Goal: Task Accomplishment & Management: Use online tool/utility

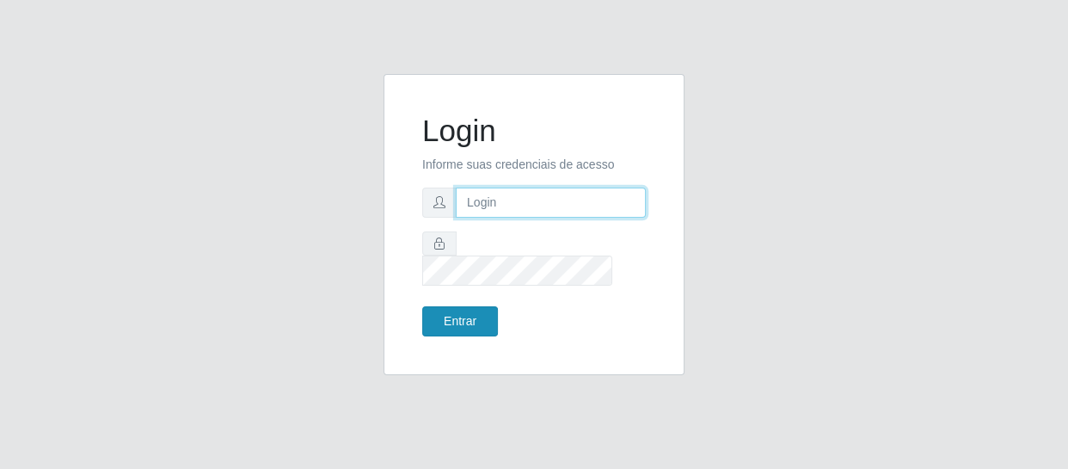
type input "[EMAIL_ADDRESS][DOMAIN_NAME]"
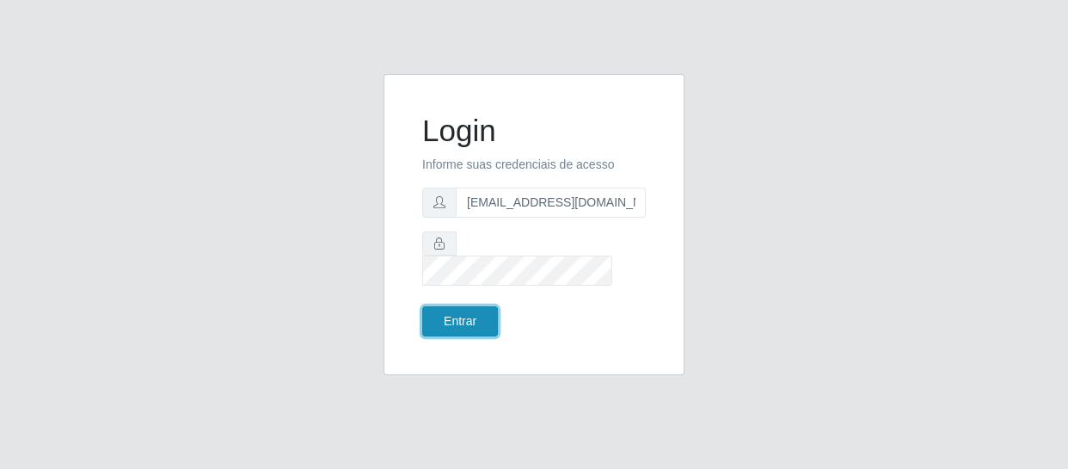
click at [446, 306] on button "Entrar" at bounding box center [460, 321] width 76 height 30
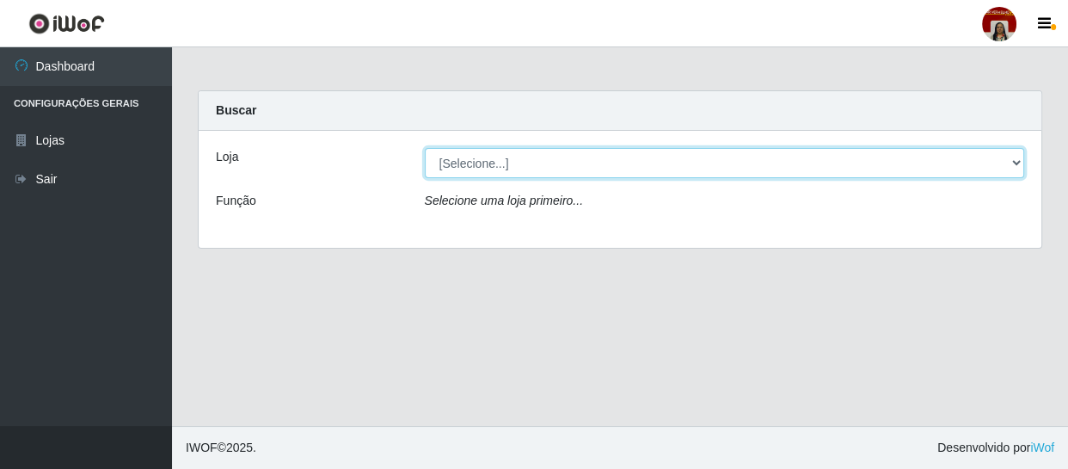
click at [1018, 163] on select "[Selecione...] Mar Vermelho - Loja 04" at bounding box center [725, 163] width 600 height 30
select select "251"
click at [425, 148] on select "[Selecione...] Mar Vermelho - Loja 04" at bounding box center [725, 163] width 600 height 30
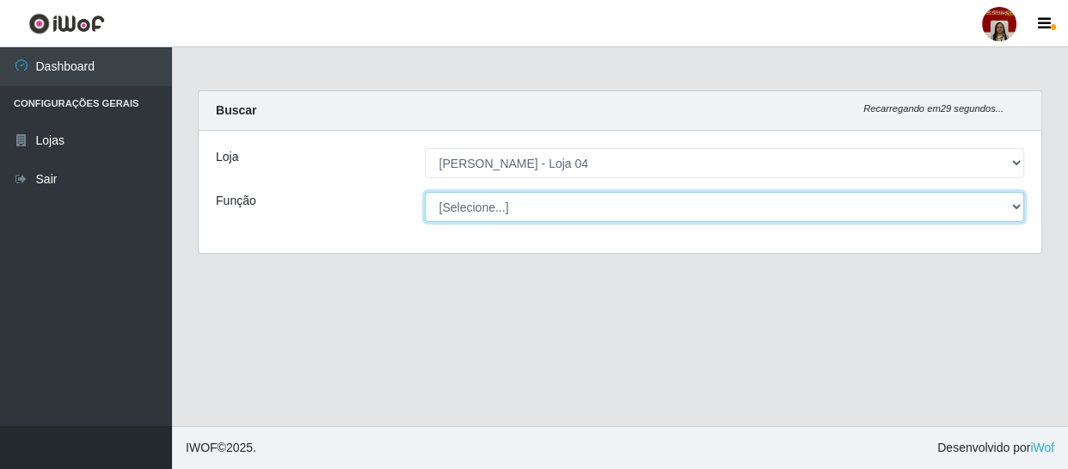
click at [1017, 206] on select "[Selecione...] ASG ASG + ASG ++ Auxiliar de Depósito Auxiliar de Depósito + Aux…" at bounding box center [725, 207] width 600 height 30
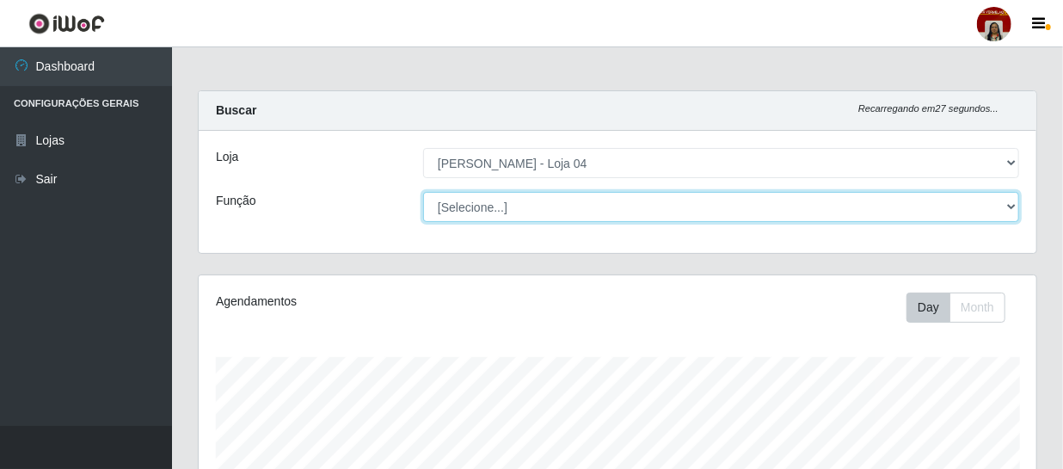
scroll to position [357, 837]
select select "22"
click at [423, 192] on select "[Selecione...] ASG ASG + ASG ++ Auxiliar de Depósito Auxiliar de Depósito + Aux…" at bounding box center [721, 207] width 596 height 30
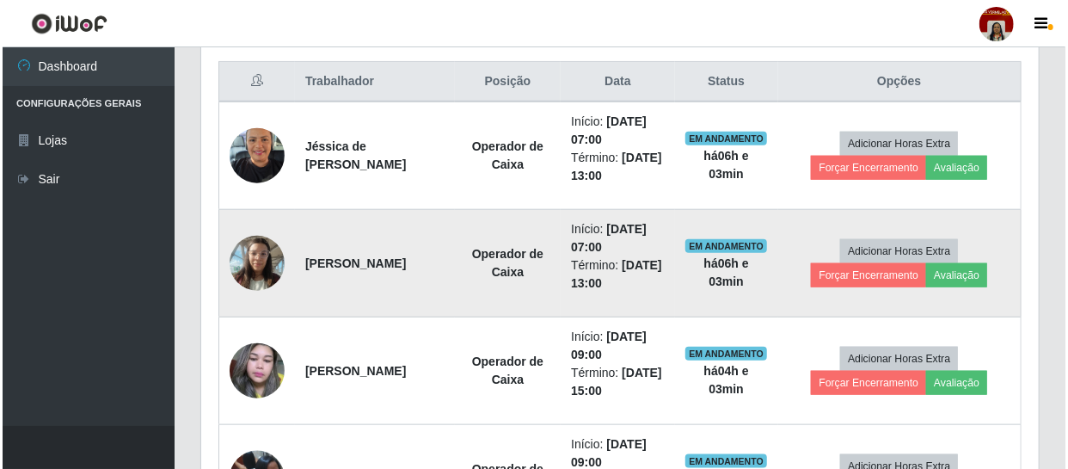
scroll to position [679, 0]
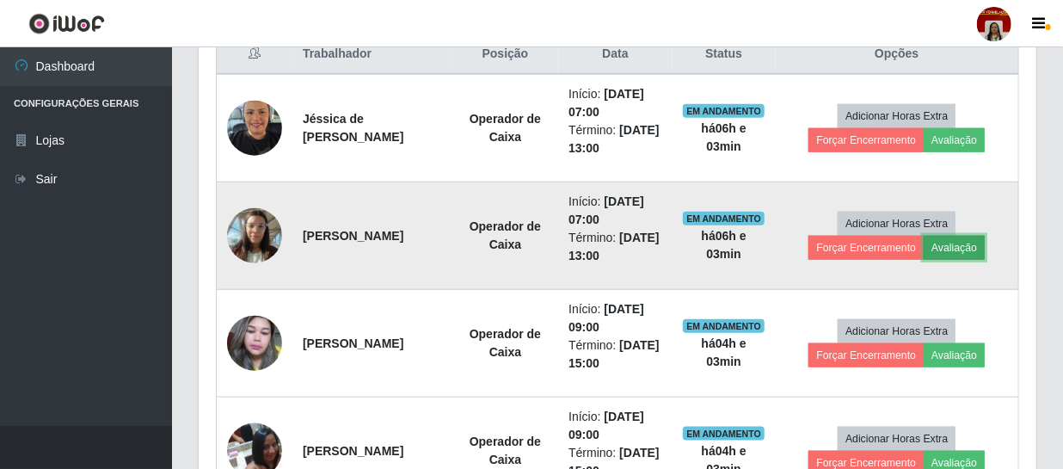
click at [951, 244] on button "Avaliação" at bounding box center [953, 248] width 61 height 24
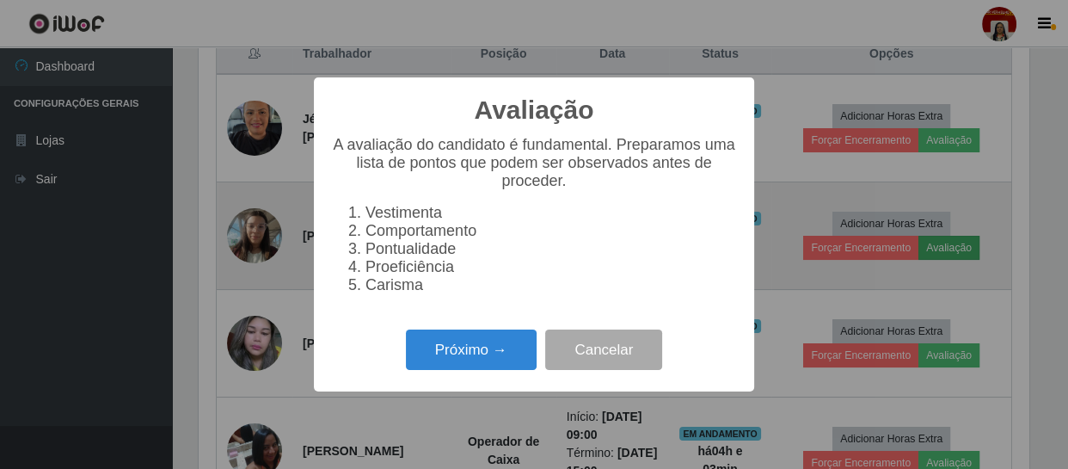
scroll to position [357, 830]
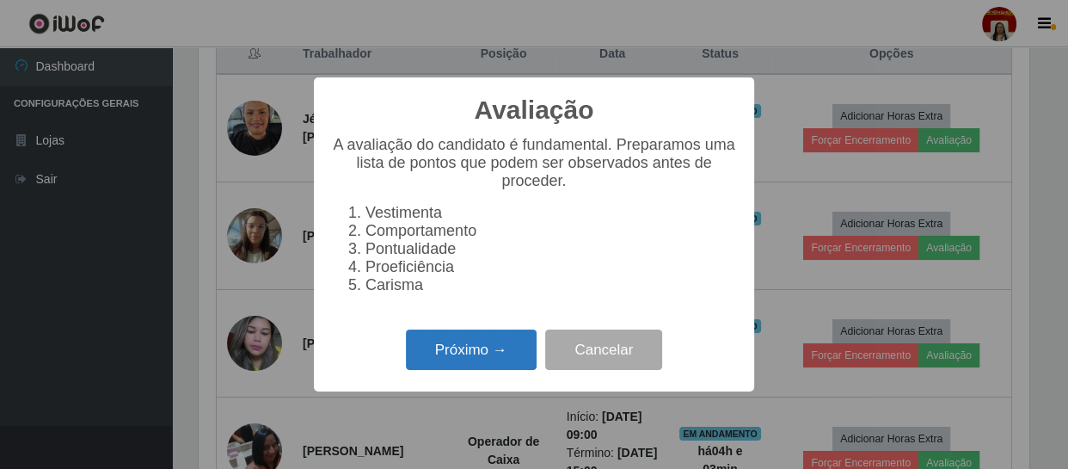
click at [475, 361] on button "Próximo →" at bounding box center [471, 349] width 131 height 40
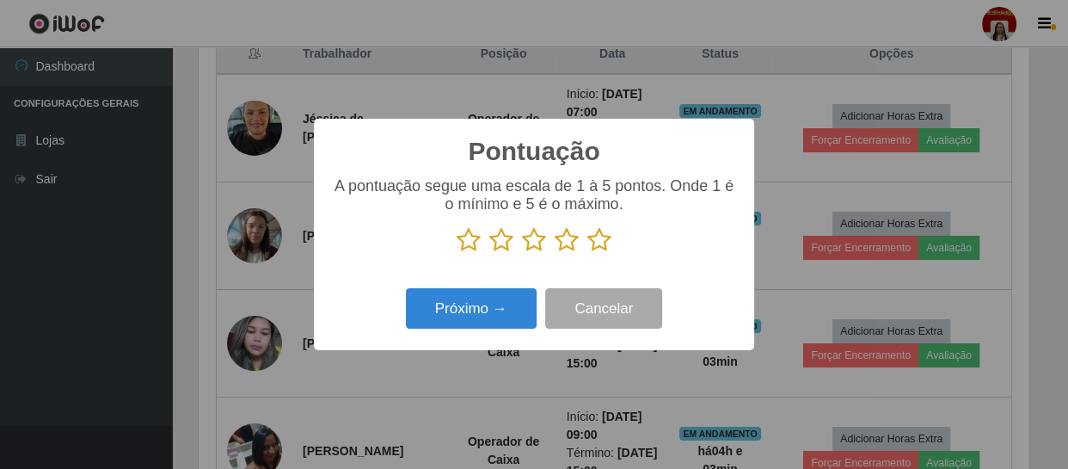
click at [593, 241] on icon at bounding box center [599, 240] width 24 height 26
click at [587, 253] on input "radio" at bounding box center [587, 253] width 0 height 0
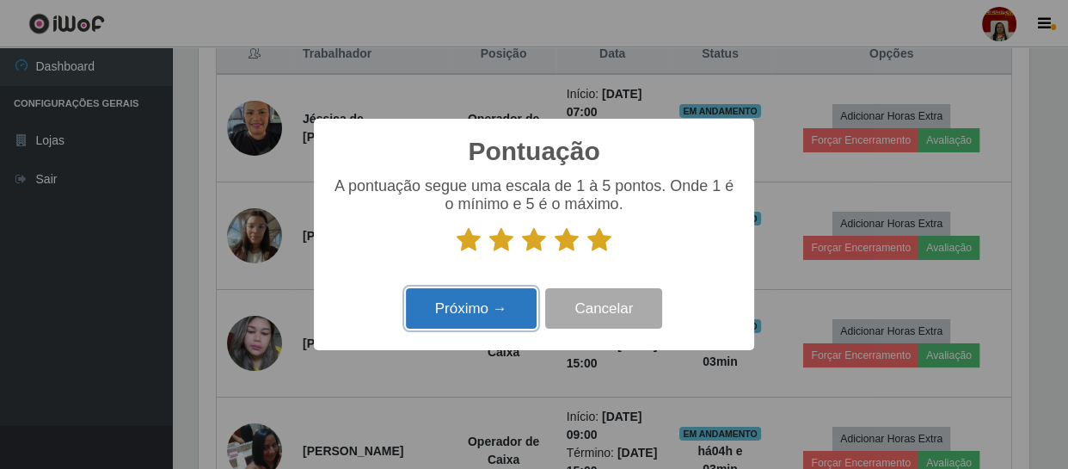
click at [498, 310] on button "Próximo →" at bounding box center [471, 308] width 131 height 40
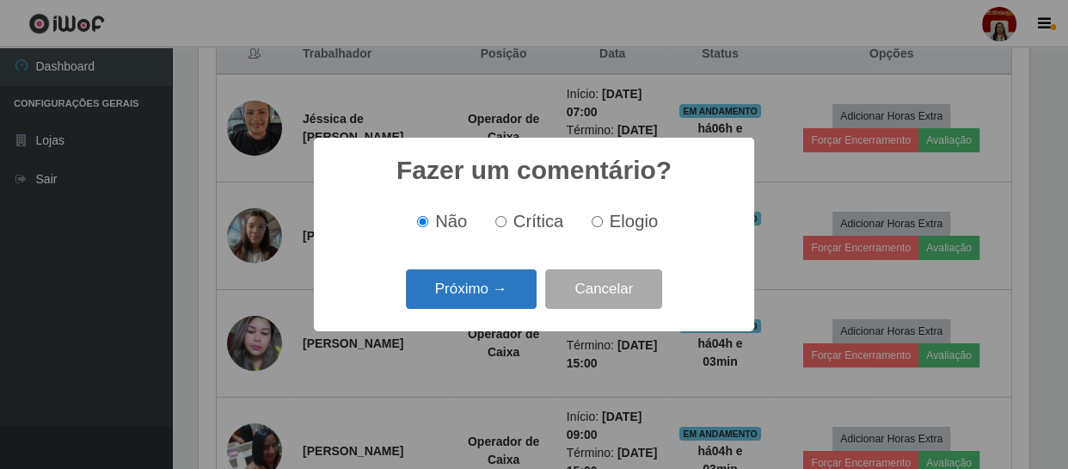
click at [504, 290] on button "Próximo →" at bounding box center [471, 289] width 131 height 40
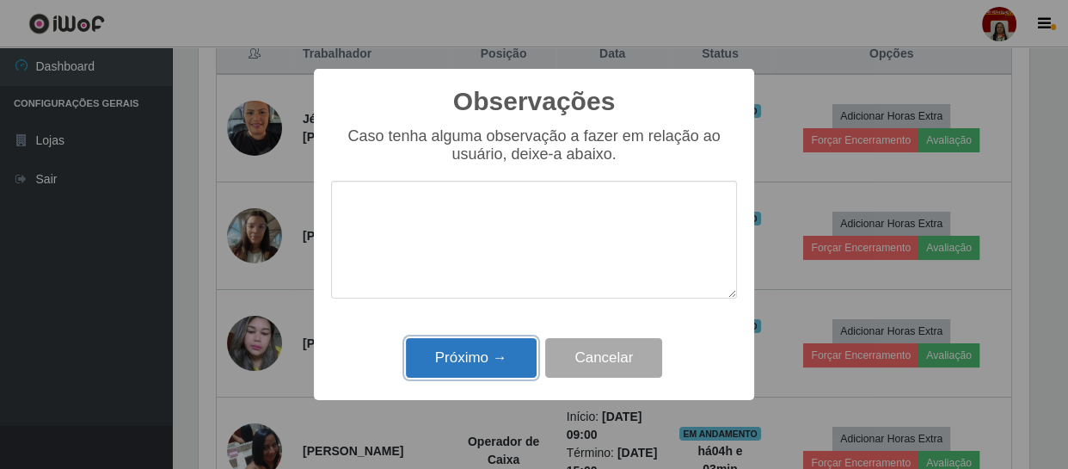
click at [469, 360] on button "Próximo →" at bounding box center [471, 358] width 131 height 40
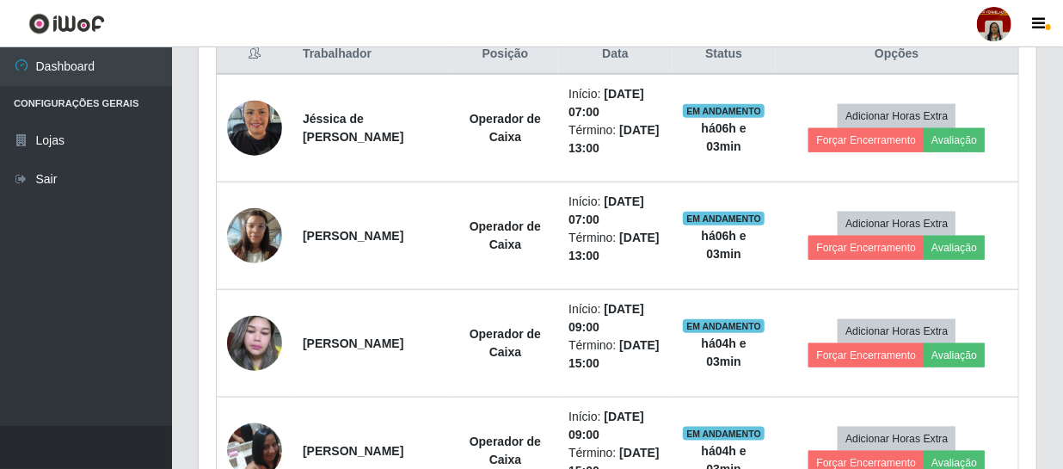
scroll to position [357, 837]
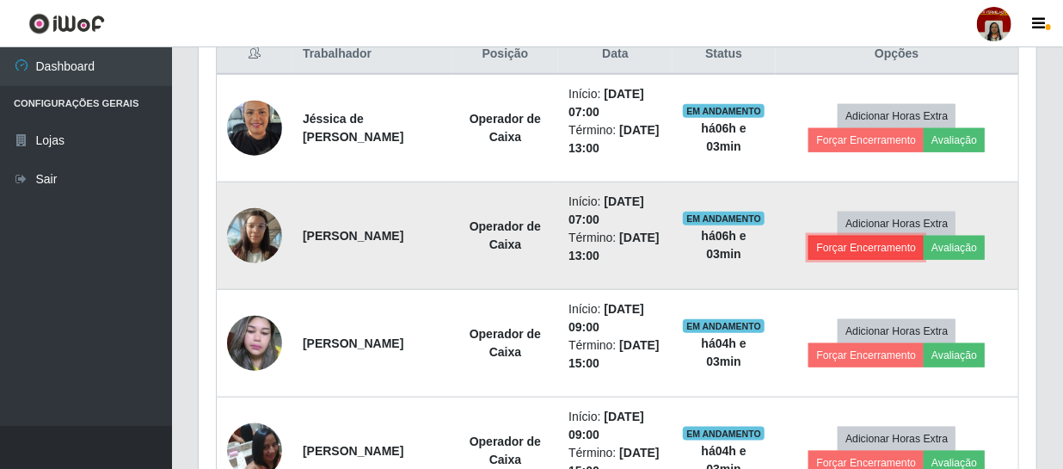
click at [860, 244] on button "Forçar Encerramento" at bounding box center [865, 248] width 115 height 24
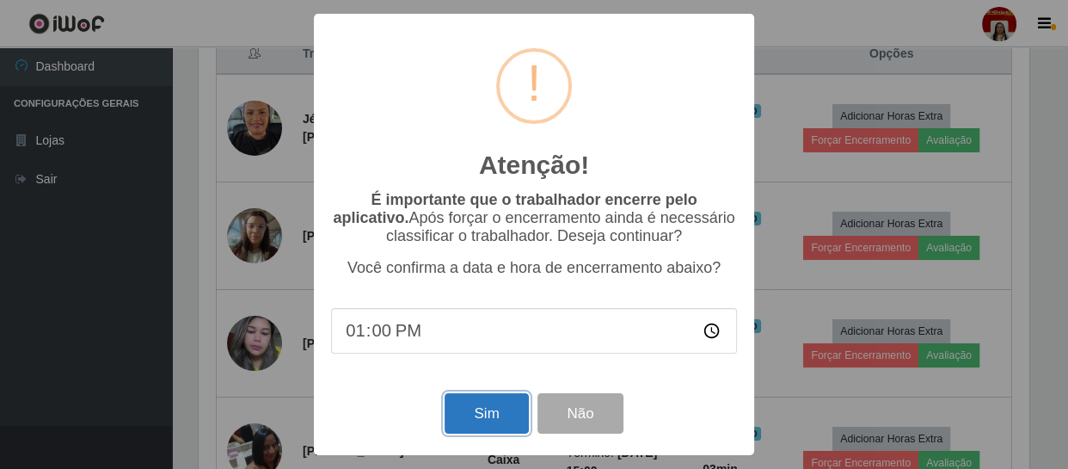
click at [499, 405] on button "Sim" at bounding box center [486, 413] width 83 height 40
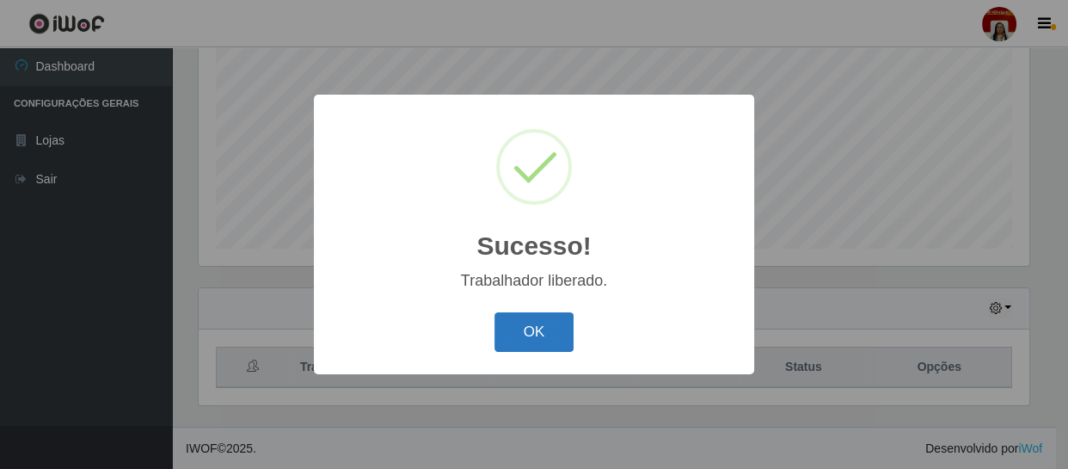
click at [550, 334] on button "OK" at bounding box center [534, 332] width 80 height 40
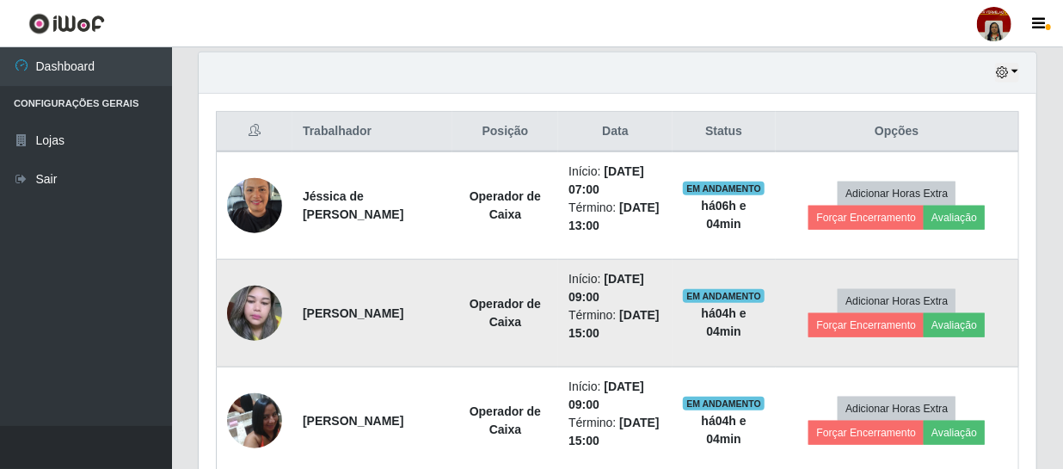
scroll to position [601, 0]
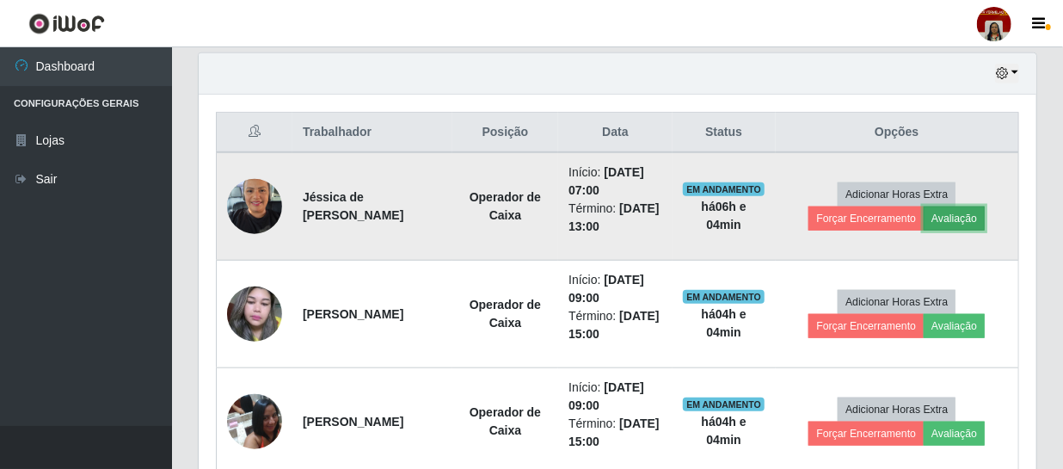
click at [953, 219] on button "Avaliação" at bounding box center [953, 218] width 61 height 24
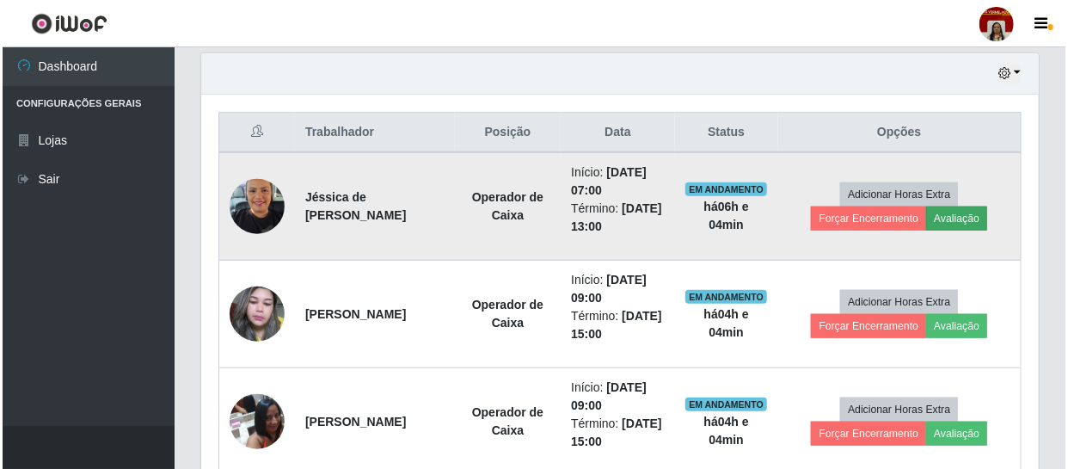
scroll to position [357, 830]
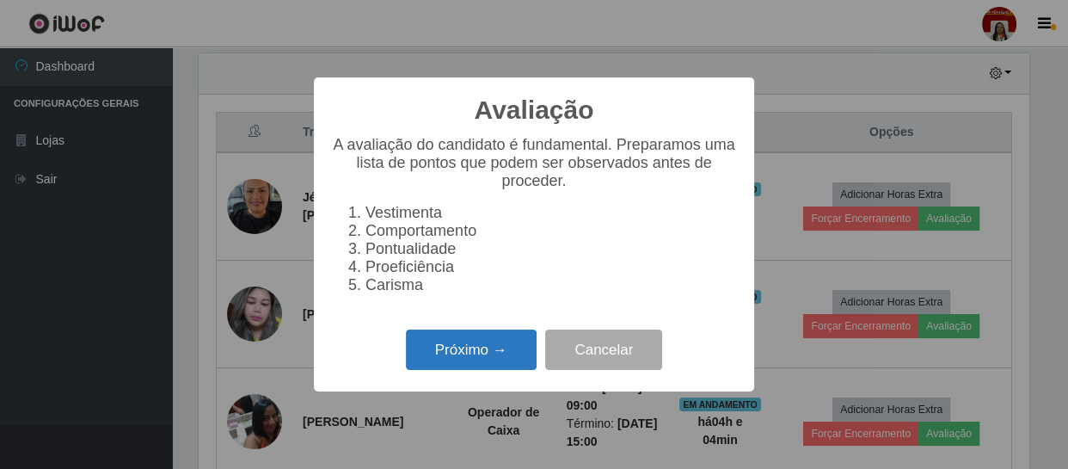
click at [470, 359] on button "Próximo →" at bounding box center [471, 349] width 131 height 40
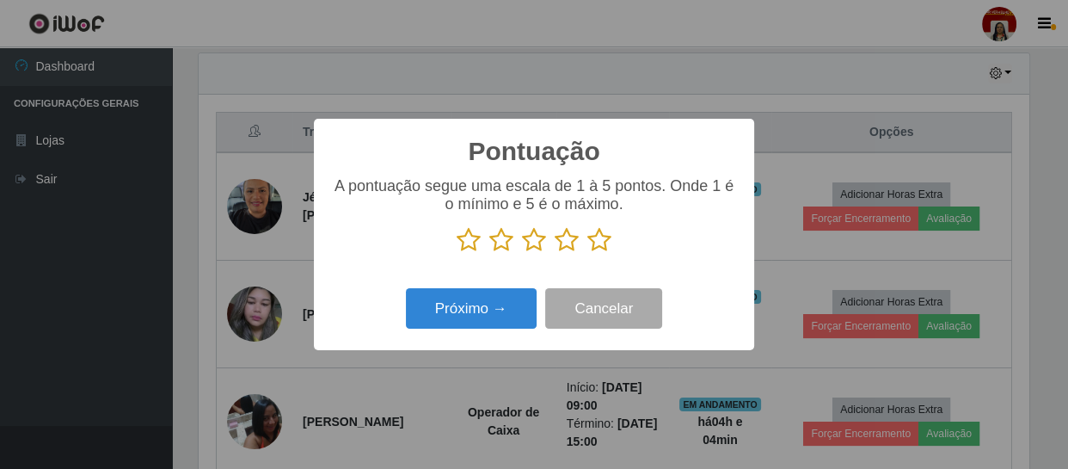
scroll to position [859469, 858994]
click at [600, 233] on icon at bounding box center [599, 240] width 24 height 26
click at [587, 253] on input "radio" at bounding box center [587, 253] width 0 height 0
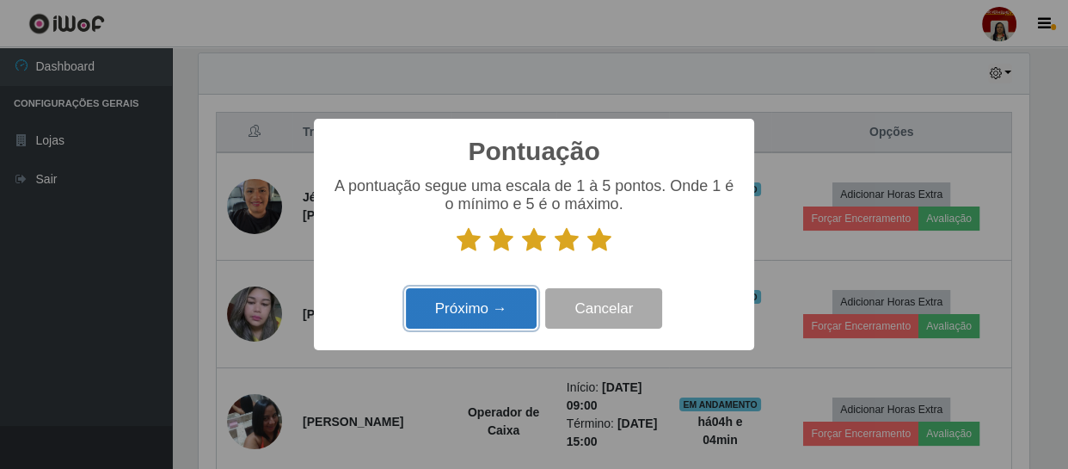
click at [498, 310] on button "Próximo →" at bounding box center [471, 308] width 131 height 40
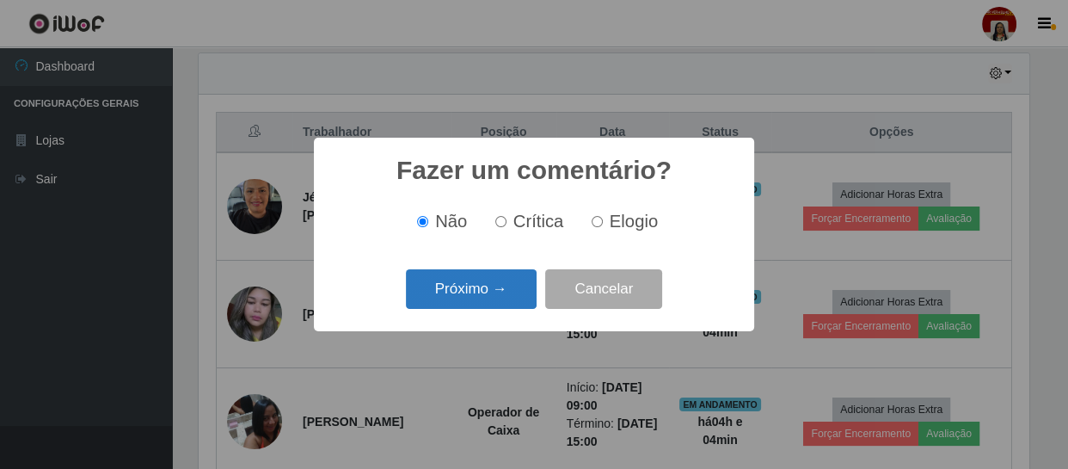
click at [499, 295] on button "Próximo →" at bounding box center [471, 289] width 131 height 40
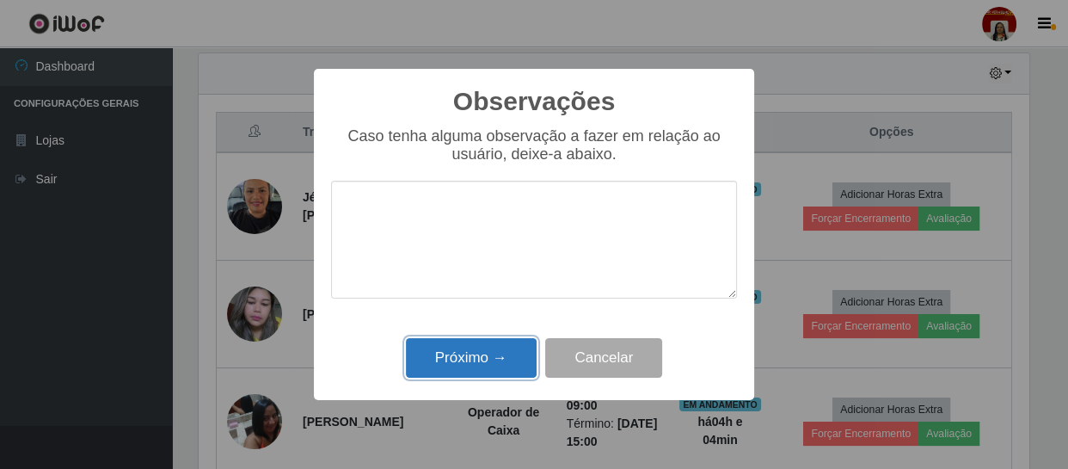
click at [470, 364] on button "Próximo →" at bounding box center [471, 358] width 131 height 40
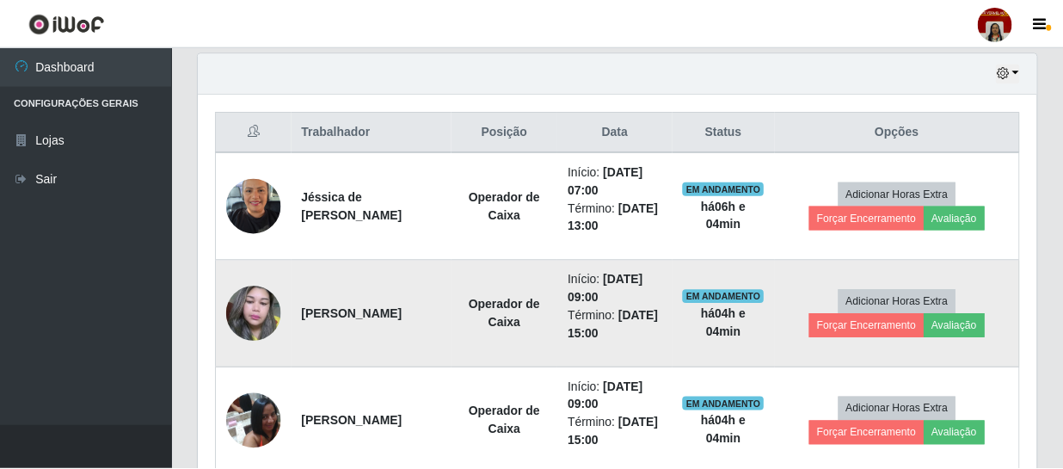
scroll to position [357, 837]
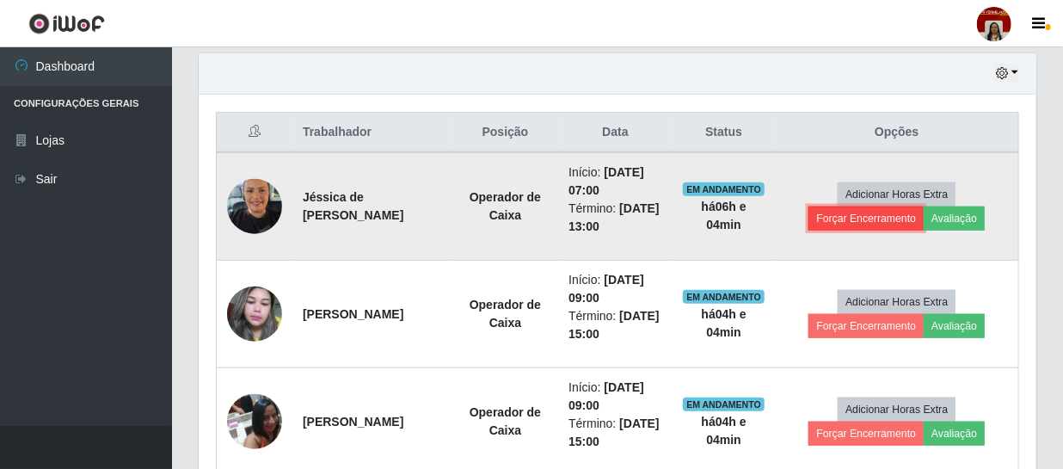
click at [850, 216] on button "Forçar Encerramento" at bounding box center [865, 218] width 115 height 24
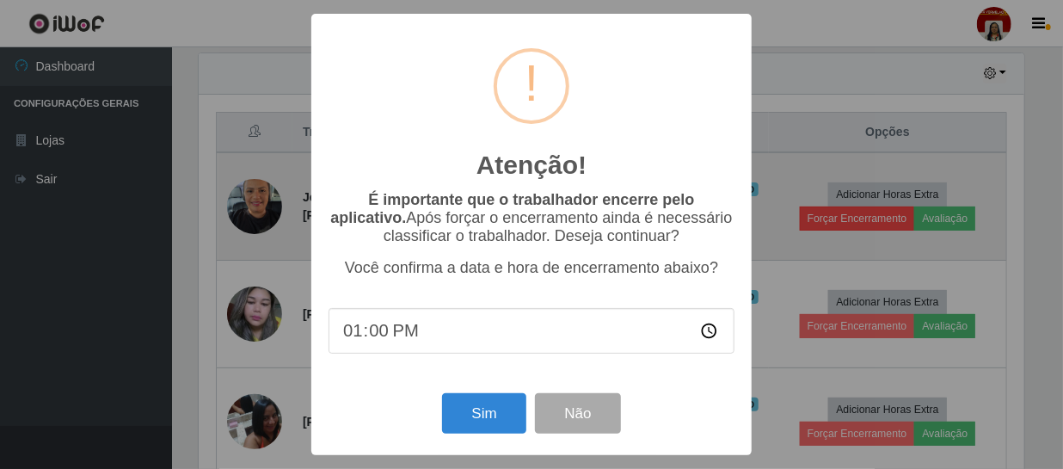
scroll to position [0, 0]
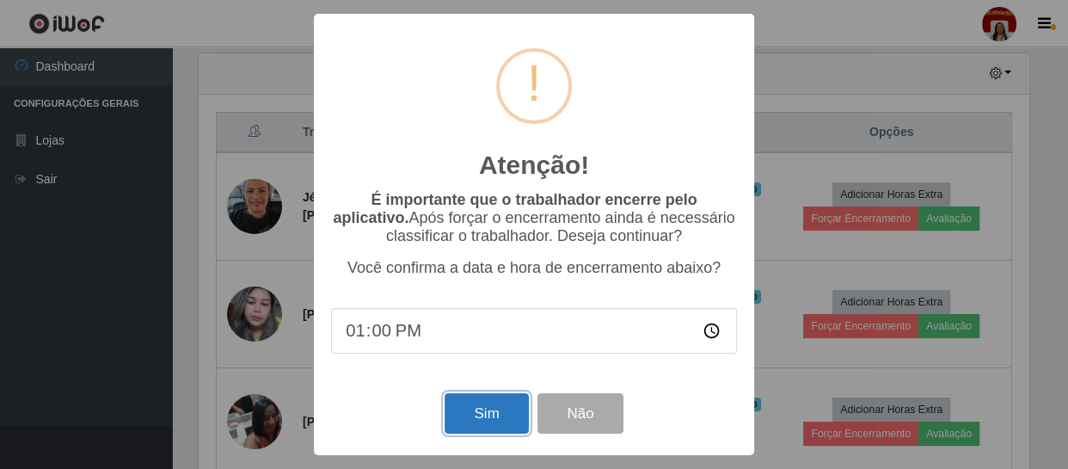
click at [482, 409] on button "Sim" at bounding box center [486, 413] width 83 height 40
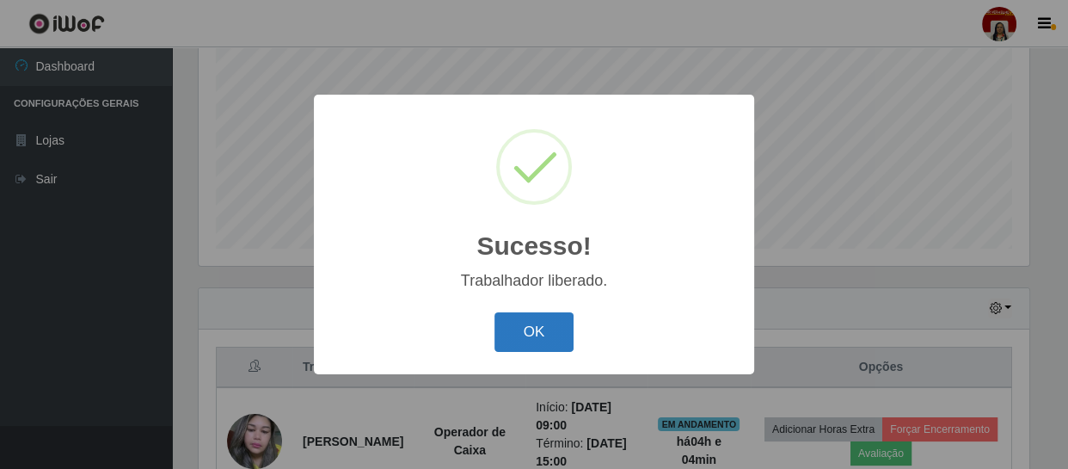
click at [546, 335] on button "OK" at bounding box center [534, 332] width 80 height 40
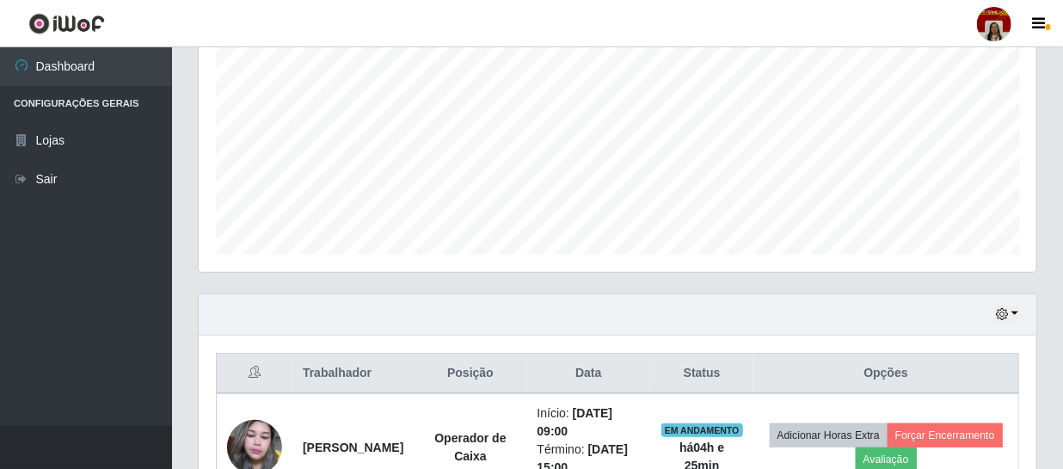
scroll to position [366, 0]
